Goal: Book appointment/travel/reservation

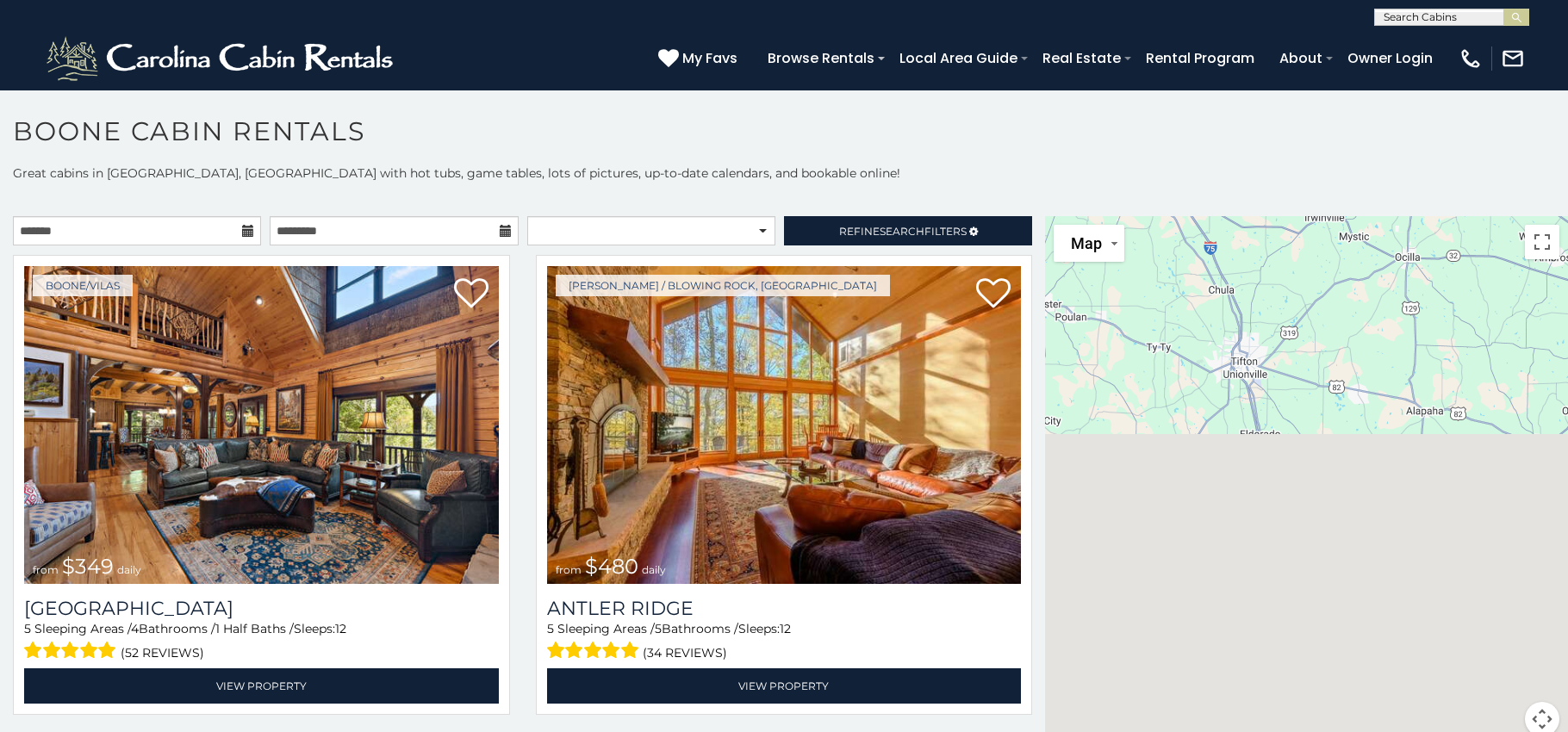
scroll to position [5968, 0]
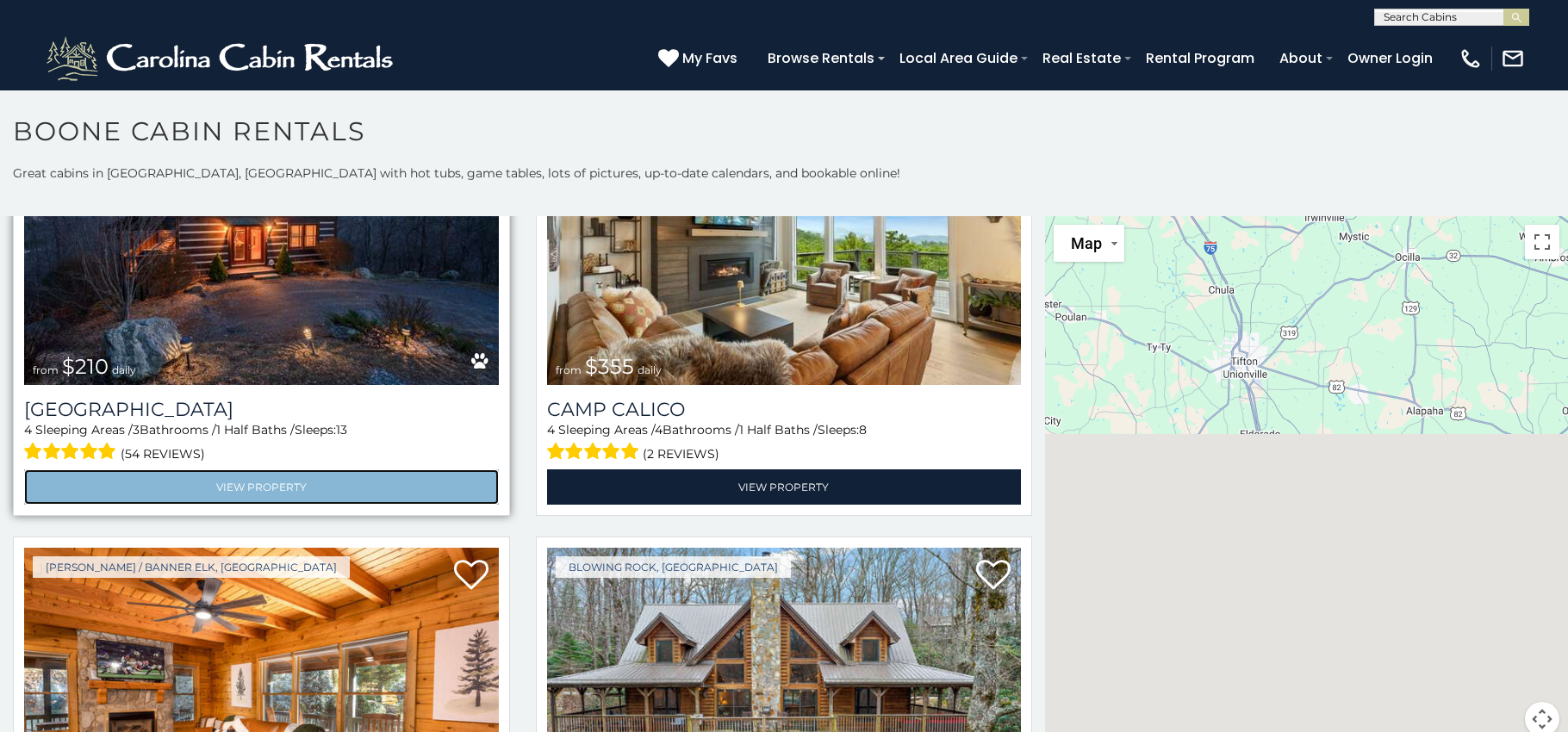
click at [285, 483] on link "View Property" at bounding box center [261, 486] width 475 height 36
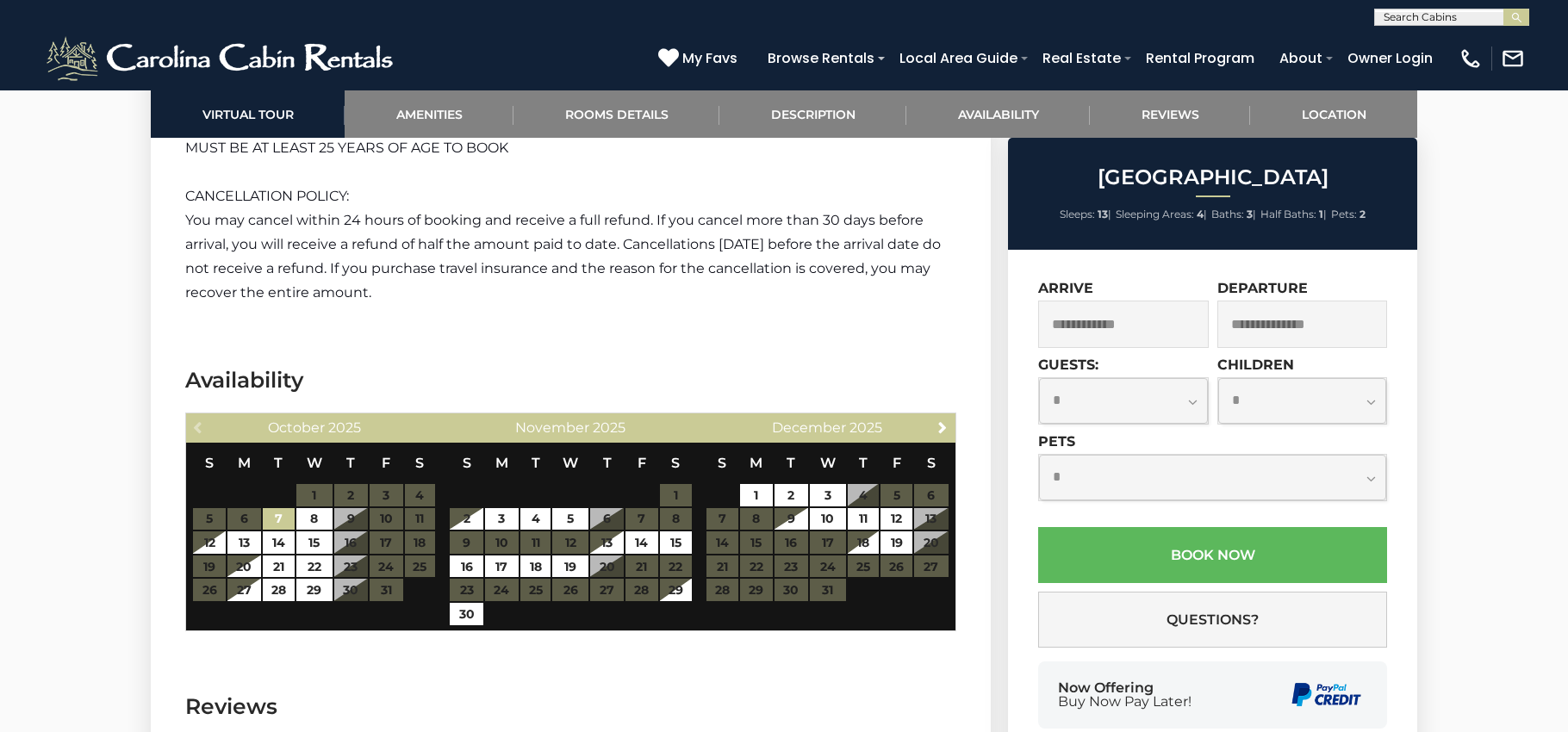
scroll to position [2780, 0]
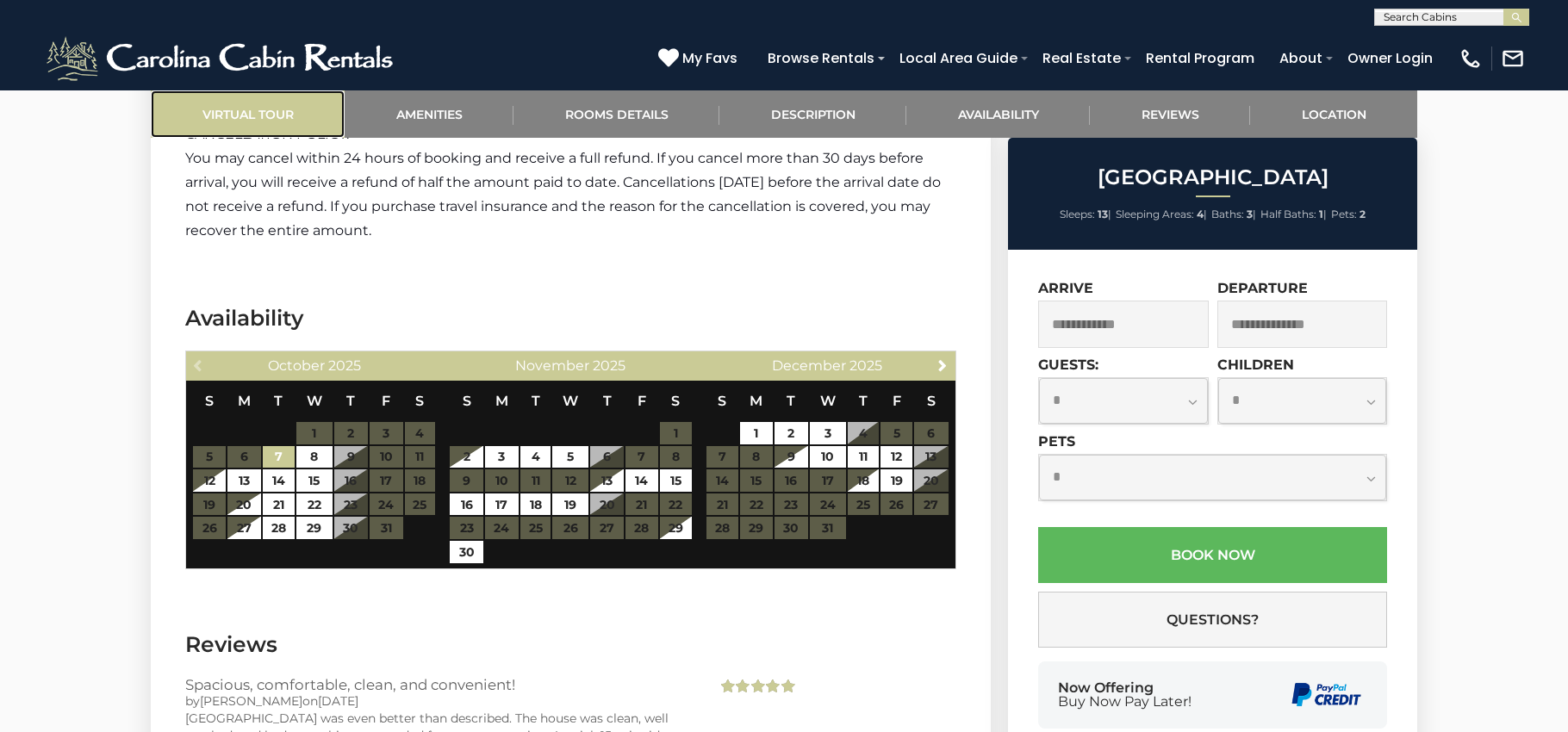
click at [220, 115] on link "Virtual Tour" at bounding box center [248, 114] width 194 height 47
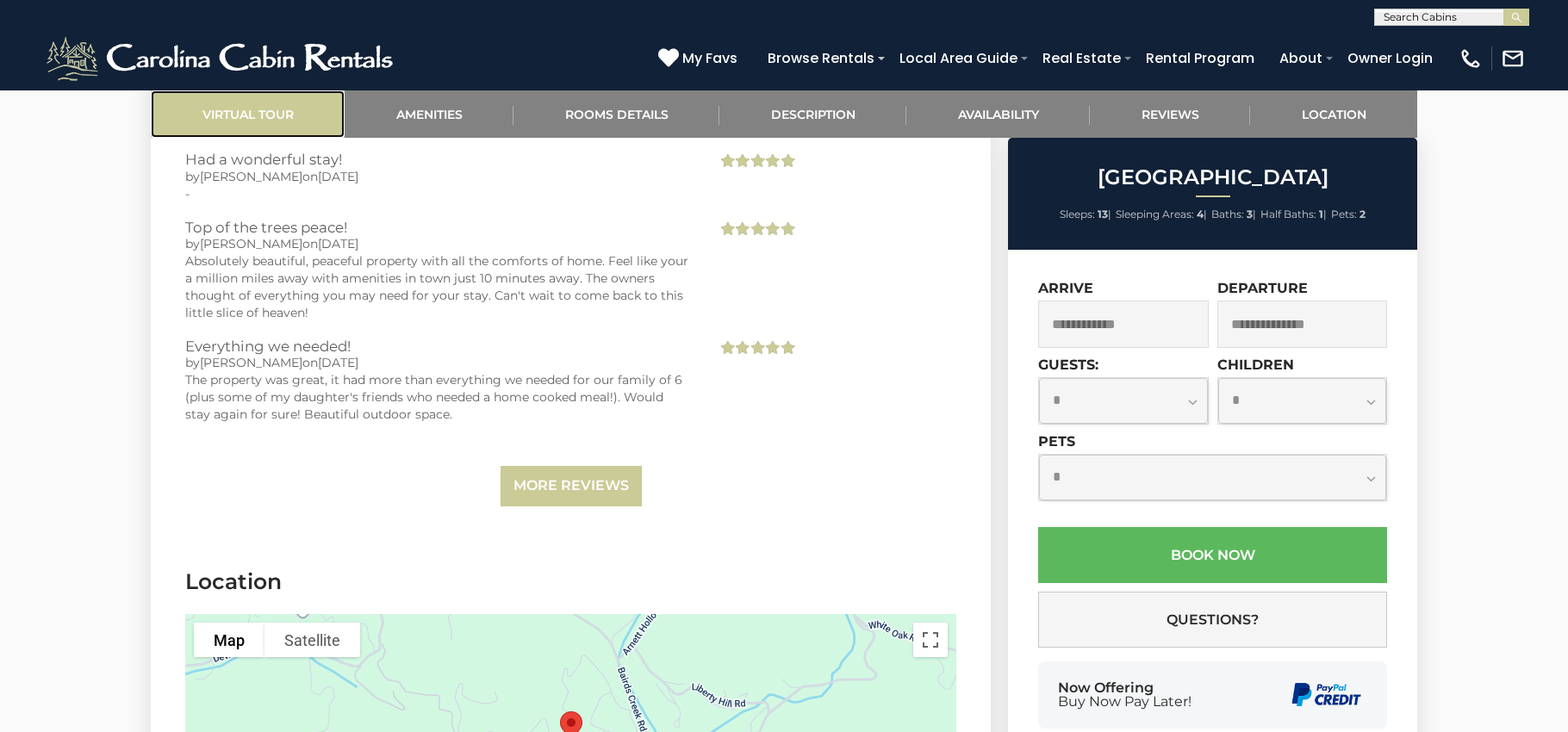
scroll to position [3433, 0]
